Goal: Find specific page/section: Find specific page/section

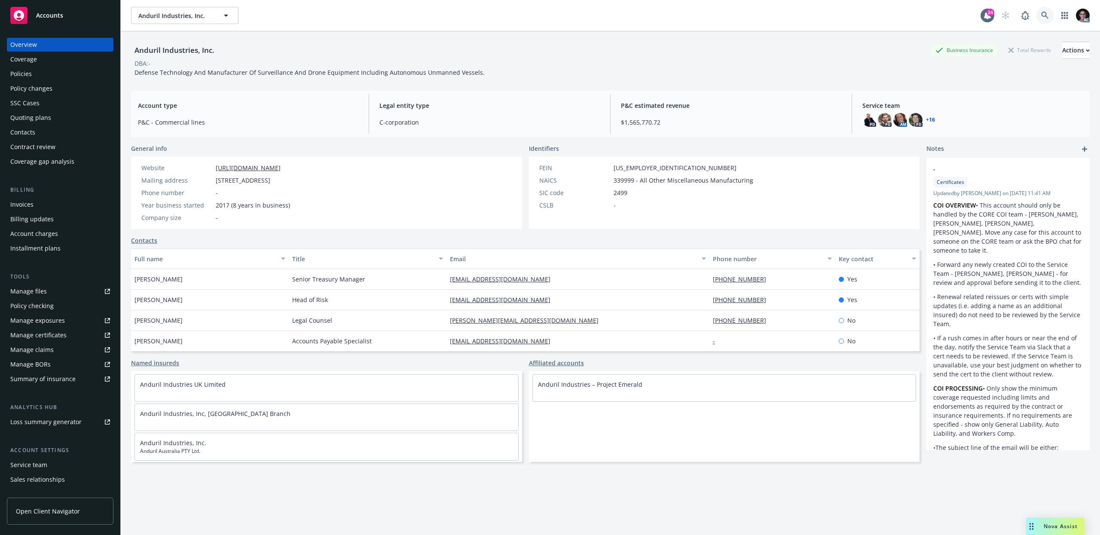
click at [1041, 15] on icon at bounding box center [1045, 16] width 8 height 8
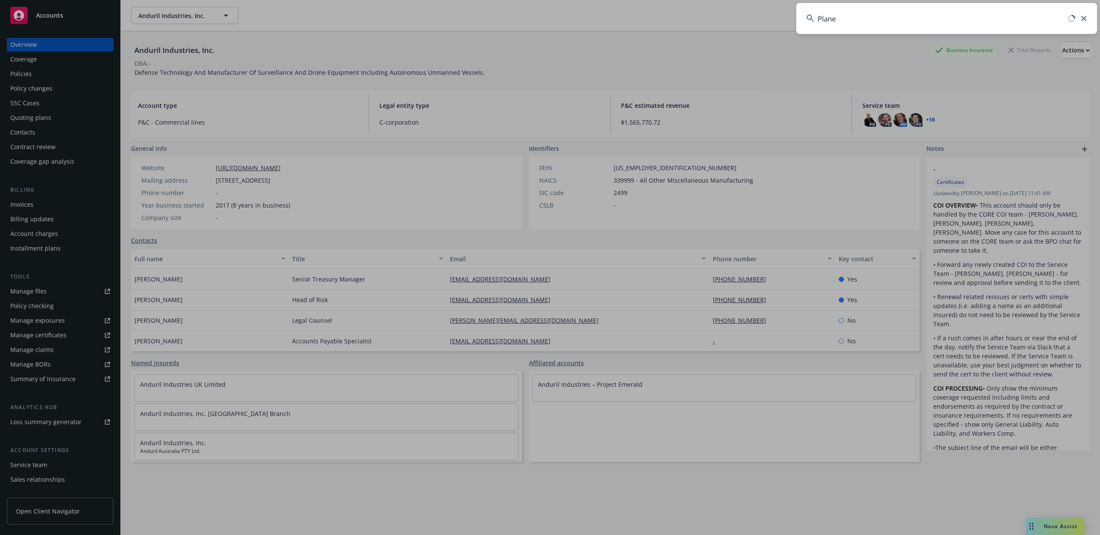
type input "Planet"
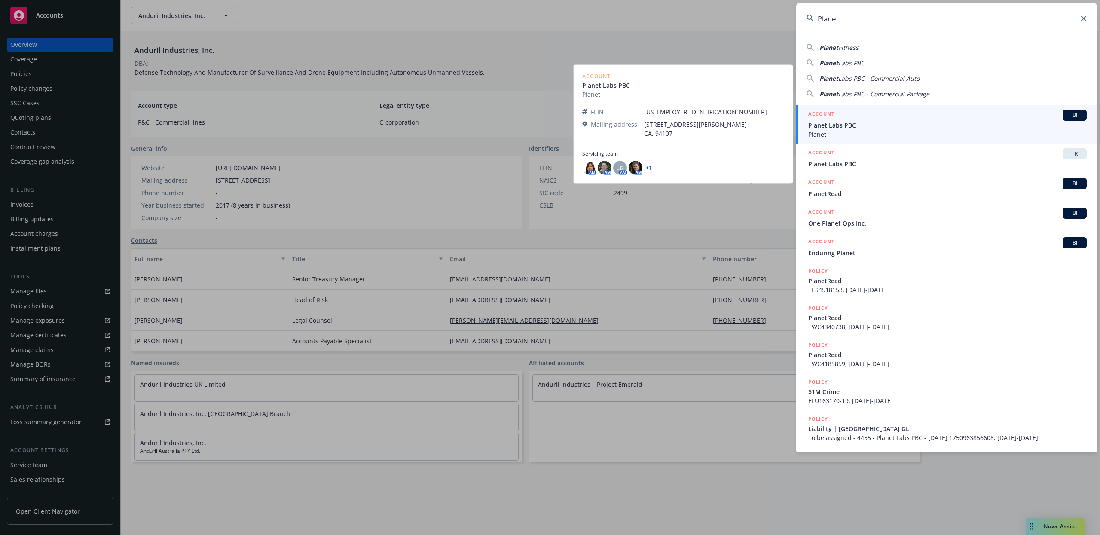
click at [1078, 113] on span "BI" at bounding box center [1074, 115] width 17 height 8
